Goal: Task Accomplishment & Management: Use online tool/utility

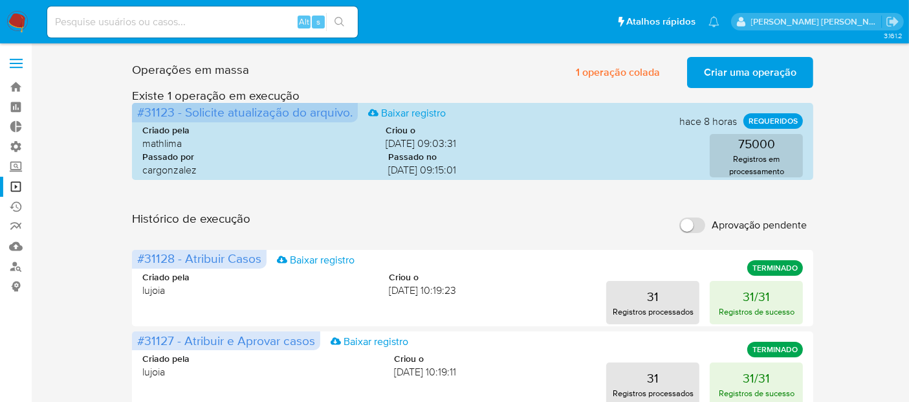
click at [794, 226] on span "Aprovação pendente" at bounding box center [759, 225] width 95 height 13
click at [705, 226] on input "Aprovação pendente" at bounding box center [692, 225] width 26 height 16
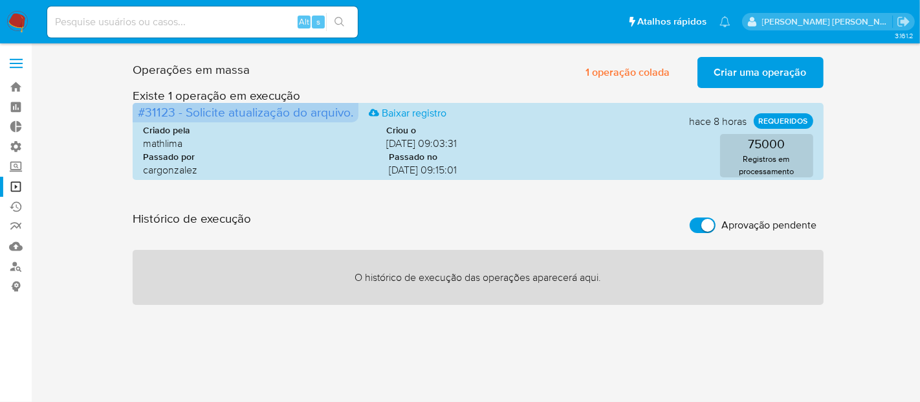
click at [794, 226] on span "Aprovação pendente" at bounding box center [769, 225] width 95 height 13
click at [715, 226] on input "Aprovação pendente" at bounding box center [703, 225] width 26 height 16
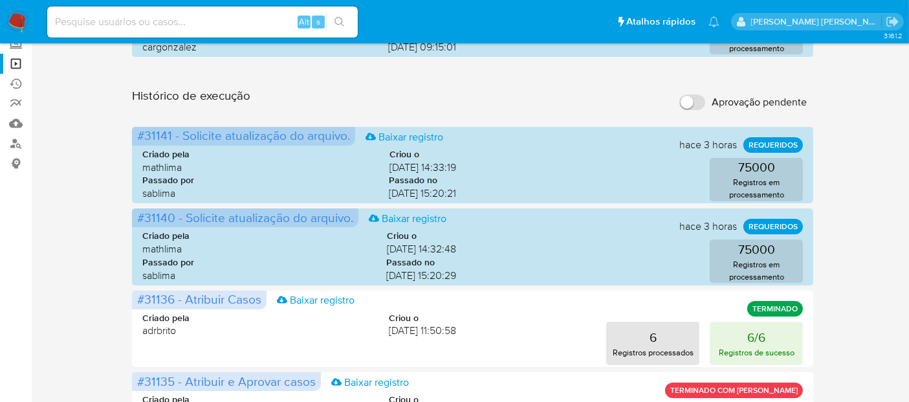
scroll to position [115, 0]
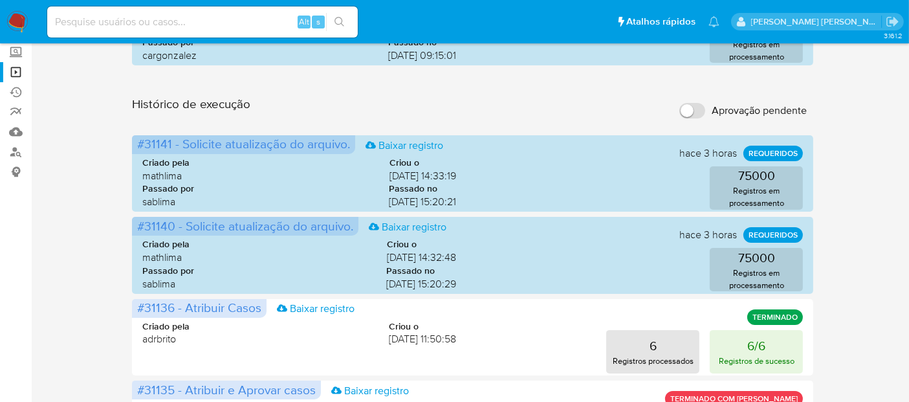
click at [769, 100] on label "Aprovação pendente" at bounding box center [743, 110] width 140 height 28
click at [705, 103] on input "Aprovação pendente" at bounding box center [692, 111] width 26 height 16
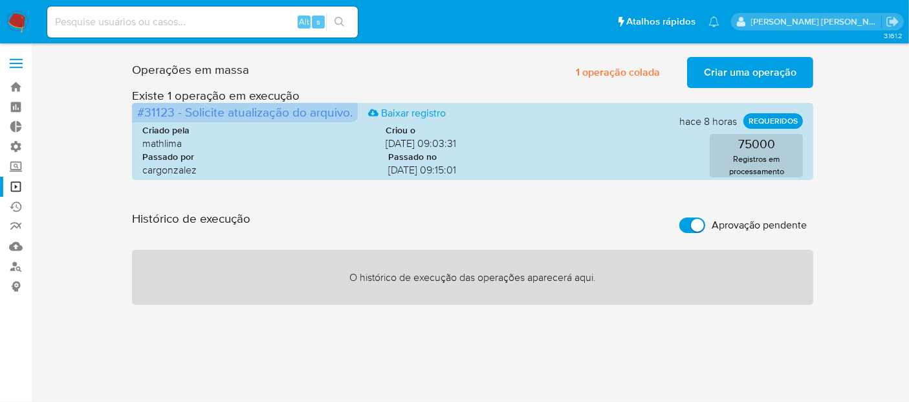
scroll to position [0, 0]
click at [780, 223] on span "Aprovação pendente" at bounding box center [769, 225] width 95 height 13
click at [715, 223] on input "Aprovação pendente" at bounding box center [703, 225] width 26 height 16
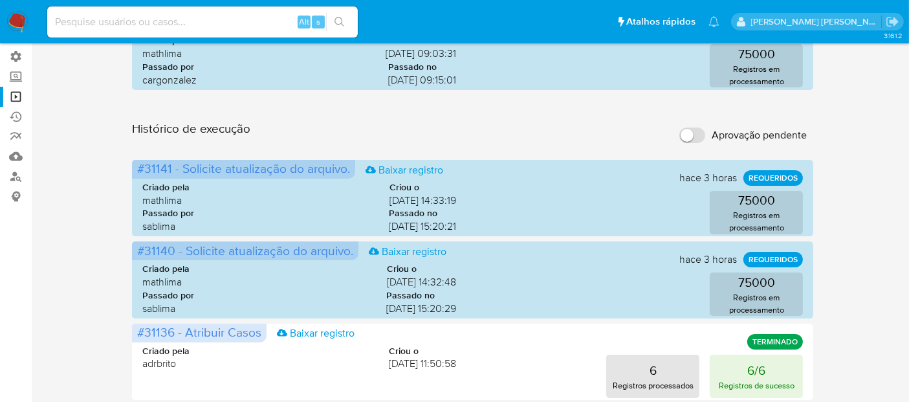
scroll to position [86, 0]
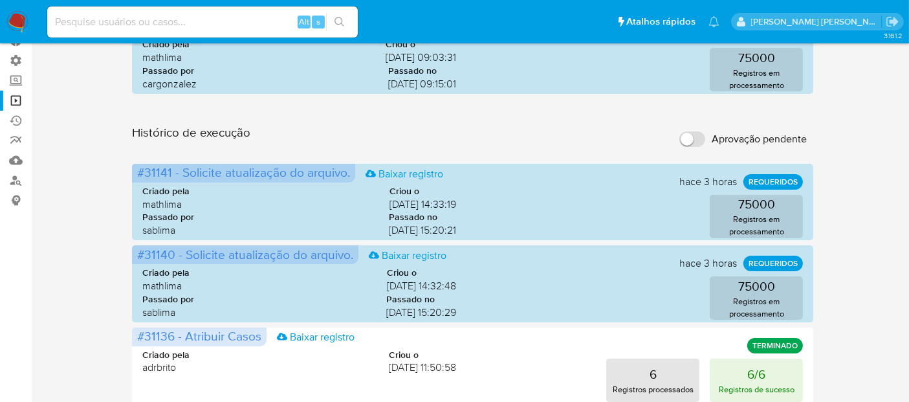
click at [735, 140] on span "Aprovação pendente" at bounding box center [759, 139] width 95 height 13
click at [705, 140] on input "Aprovação pendente" at bounding box center [692, 139] width 26 height 16
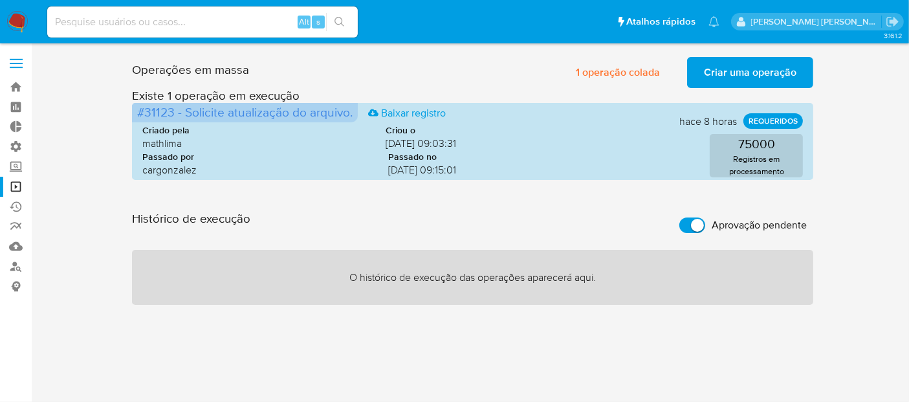
scroll to position [0, 0]
click at [725, 224] on span "Aprovação pendente" at bounding box center [769, 225] width 95 height 13
click at [715, 224] on input "Aprovação pendente" at bounding box center [703, 225] width 26 height 16
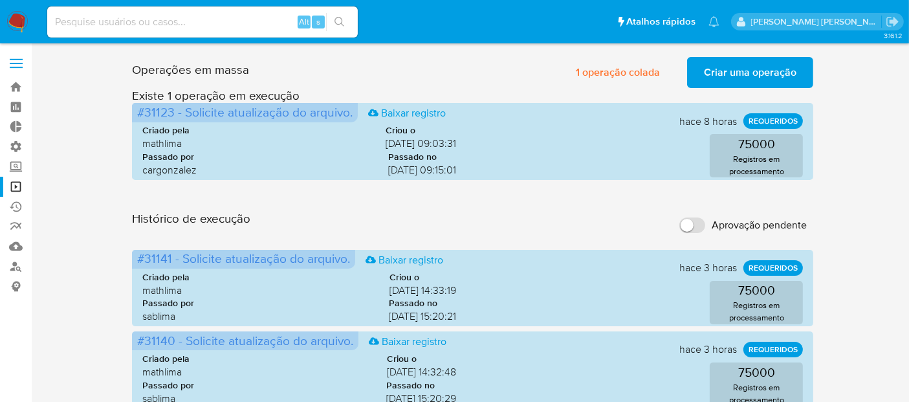
click at [752, 219] on span "Aprovação pendente" at bounding box center [759, 225] width 95 height 13
click at [705, 219] on input "Aprovação pendente" at bounding box center [692, 225] width 26 height 16
checkbox input "true"
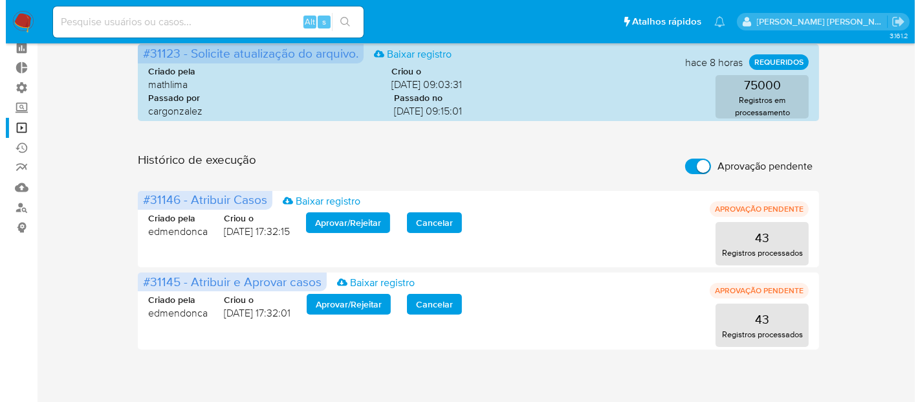
scroll to position [61, 0]
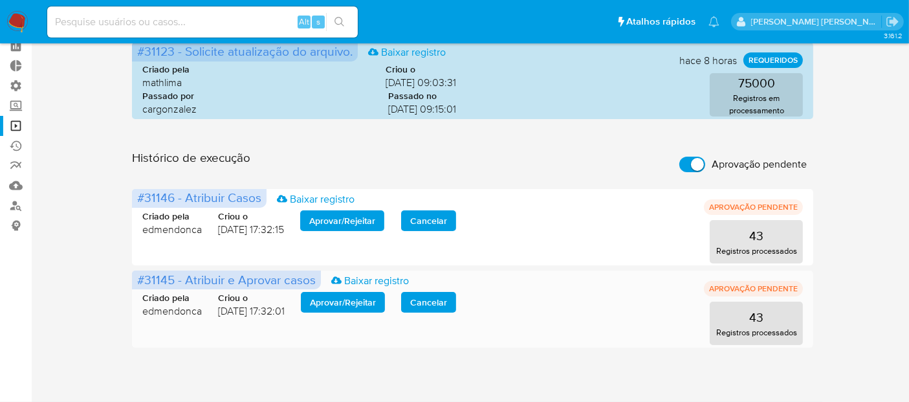
click at [330, 302] on span "Aprovar / Rejeitar" at bounding box center [343, 302] width 66 height 18
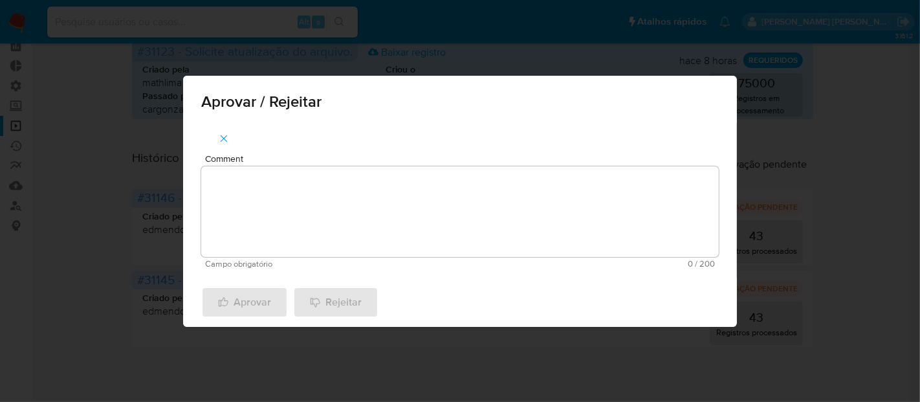
click at [322, 182] on textarea "Comment" at bounding box center [460, 211] width 518 height 91
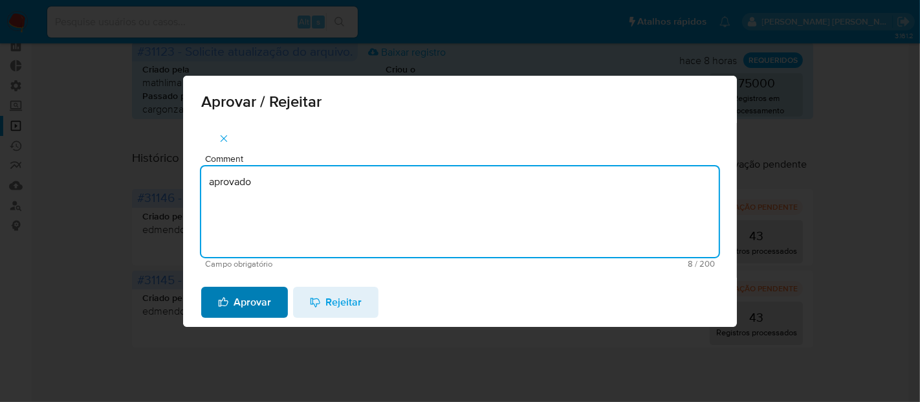
type textarea "aprovado"
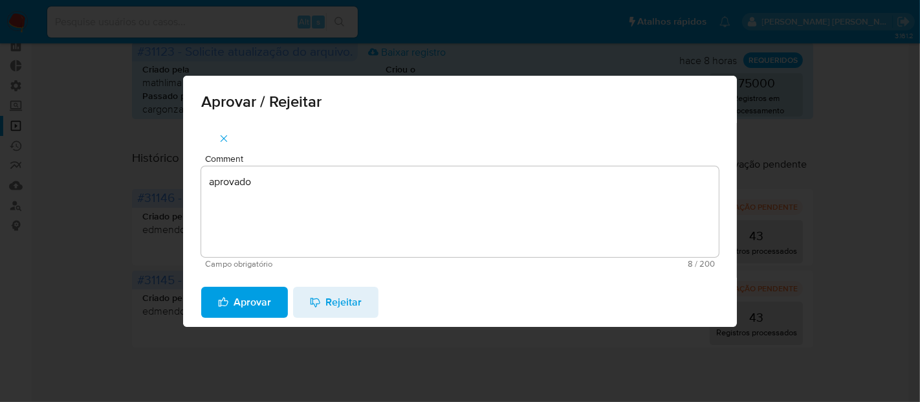
click at [264, 294] on span "Aprovar" at bounding box center [244, 302] width 53 height 28
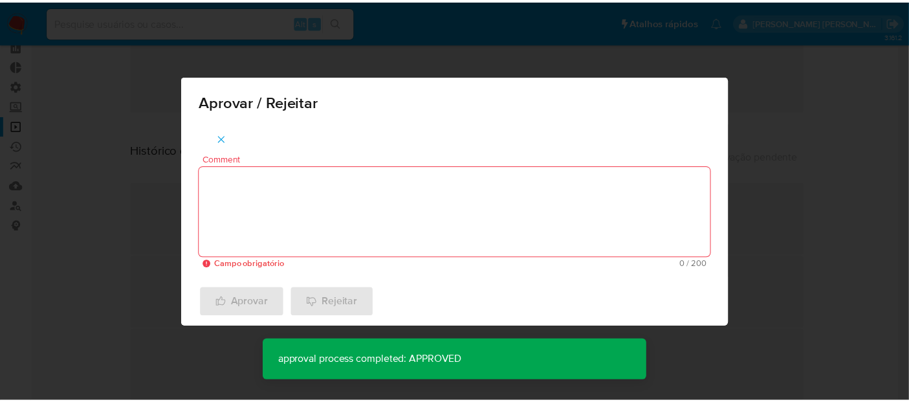
scroll to position [0, 0]
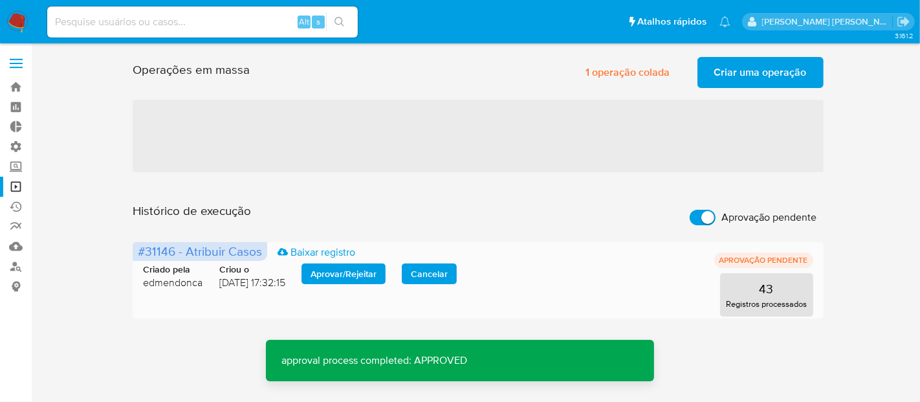
click at [323, 278] on span "Aprovar / Rejeitar" at bounding box center [344, 274] width 66 height 18
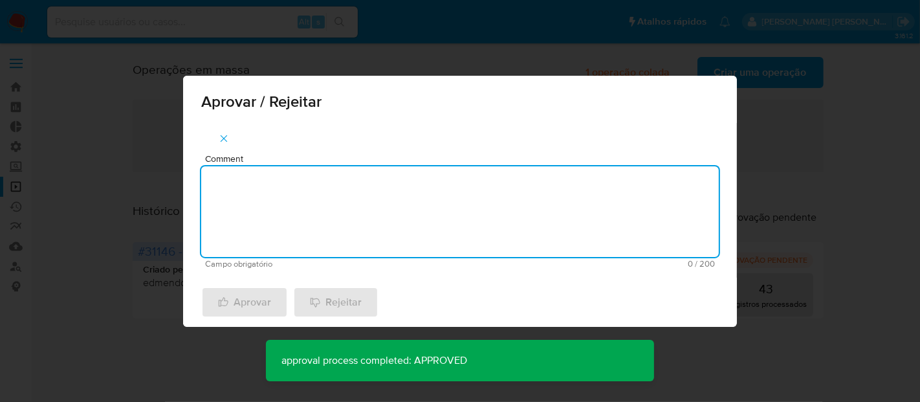
click at [358, 201] on textarea "Comment" at bounding box center [460, 211] width 518 height 91
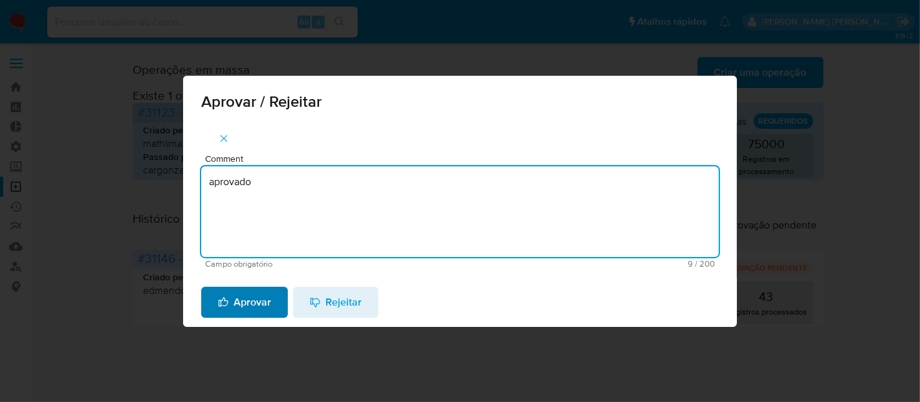
type textarea "aprovado"
click at [267, 301] on span "Aprovar" at bounding box center [244, 302] width 53 height 28
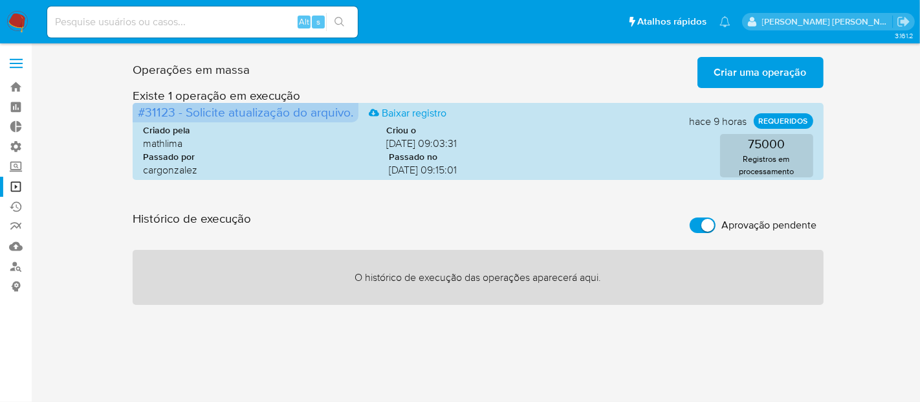
click at [803, 230] on span "Aprovação pendente" at bounding box center [769, 225] width 95 height 13
click at [715, 230] on input "Aprovação pendente" at bounding box center [703, 225] width 26 height 16
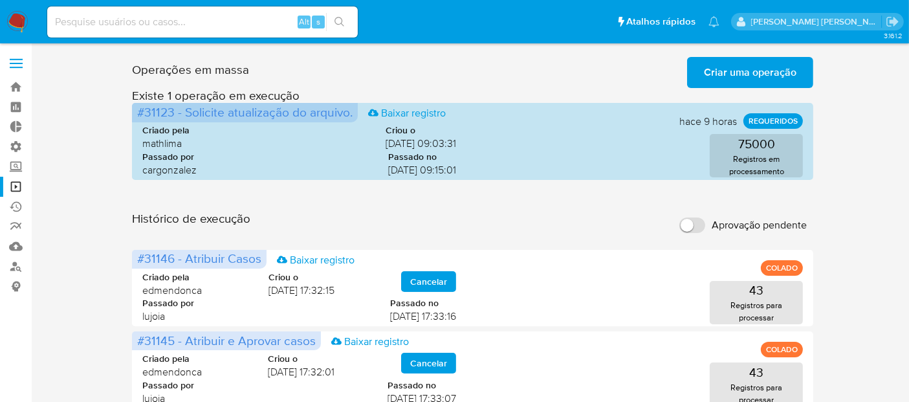
click at [732, 226] on span "Aprovação pendente" at bounding box center [759, 225] width 95 height 13
click at [705, 226] on input "Aprovação pendente" at bounding box center [692, 225] width 26 height 16
checkbox input "true"
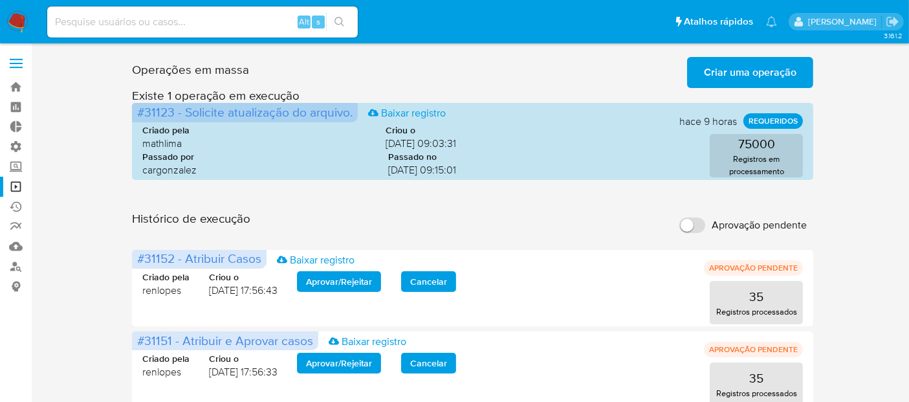
click at [370, 367] on span "Aprovar / Rejeitar" at bounding box center [339, 363] width 66 height 18
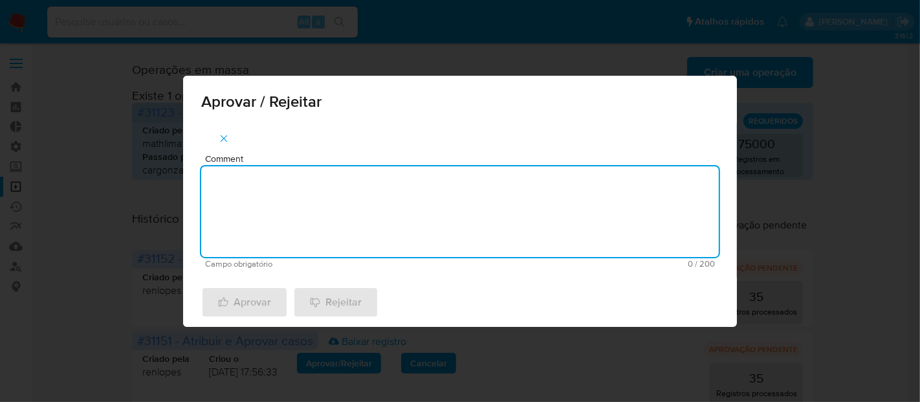
click at [373, 223] on textarea "Comment" at bounding box center [460, 211] width 518 height 91
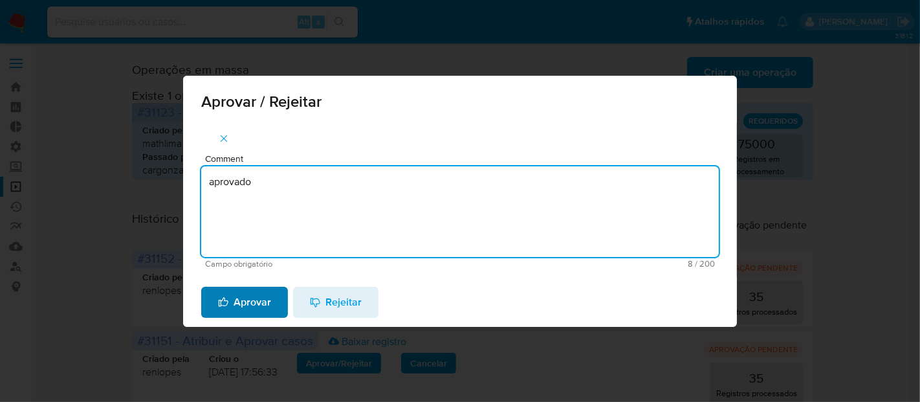
type textarea "aprovado"
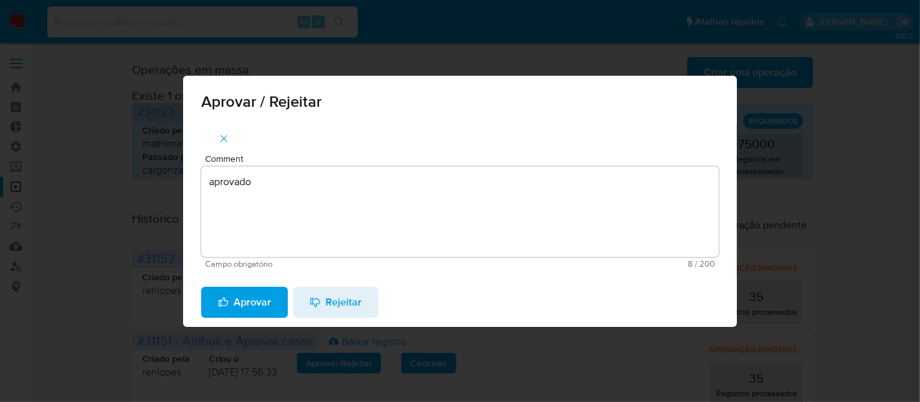
click at [260, 296] on span "Aprovar" at bounding box center [244, 302] width 53 height 28
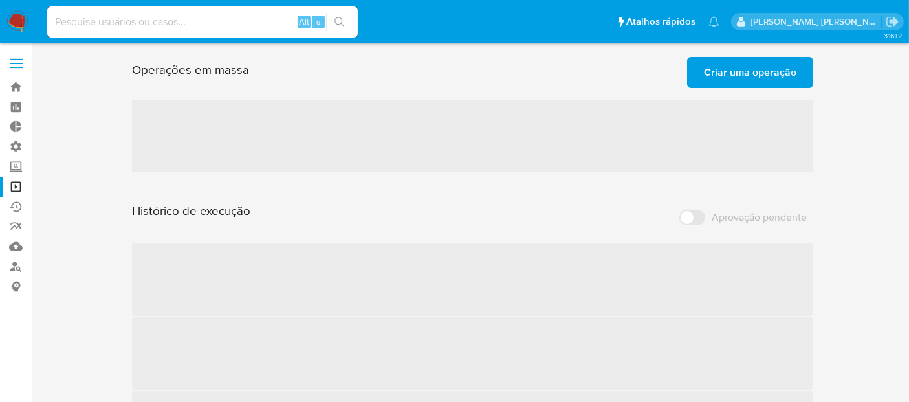
click at [904, 87] on main "3.161.2" at bounding box center [454, 296] width 909 height 592
